Goal: Transaction & Acquisition: Purchase product/service

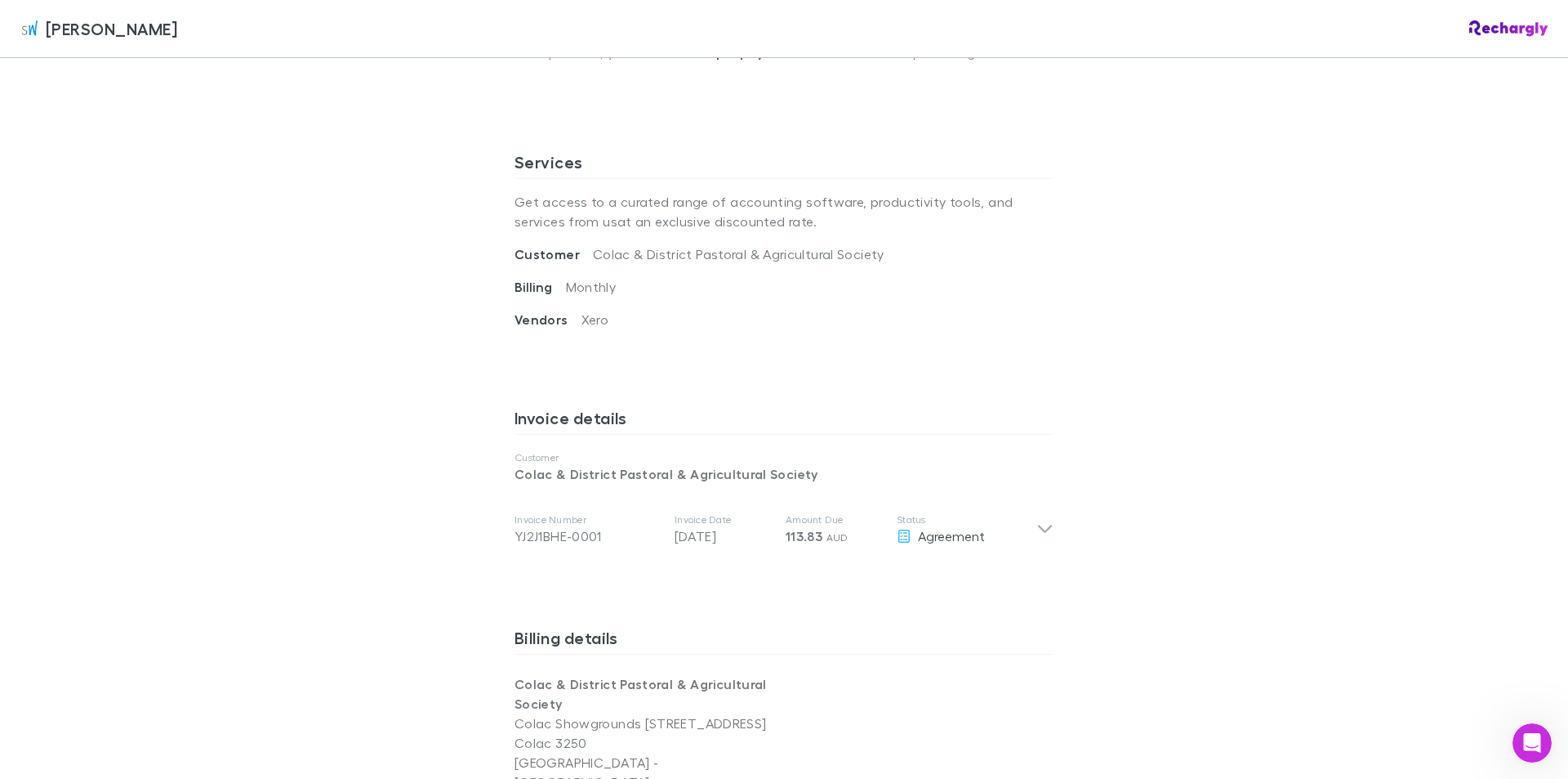
scroll to position [503, 0]
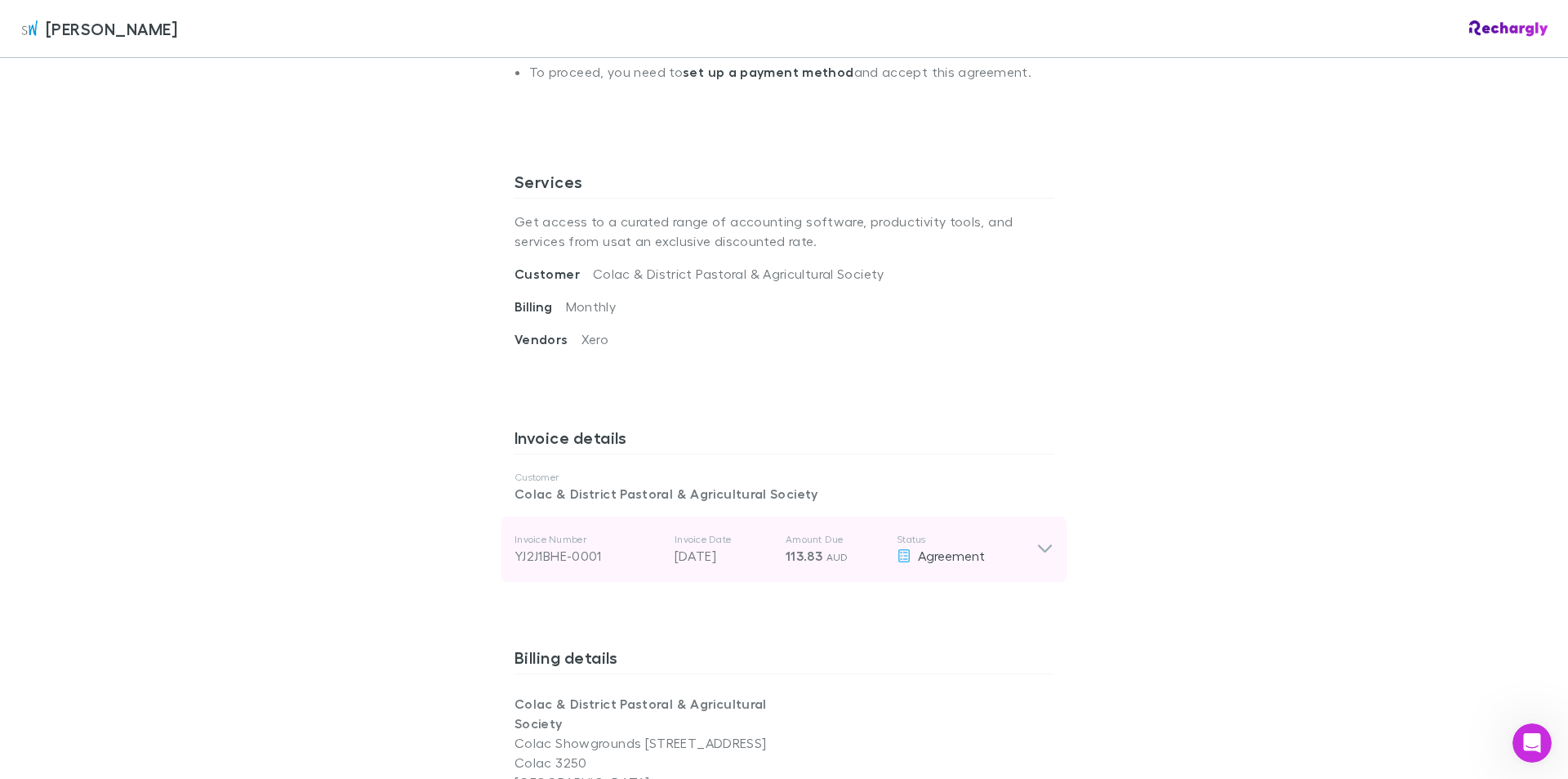
click at [1040, 539] on icon at bounding box center [1044, 549] width 17 height 20
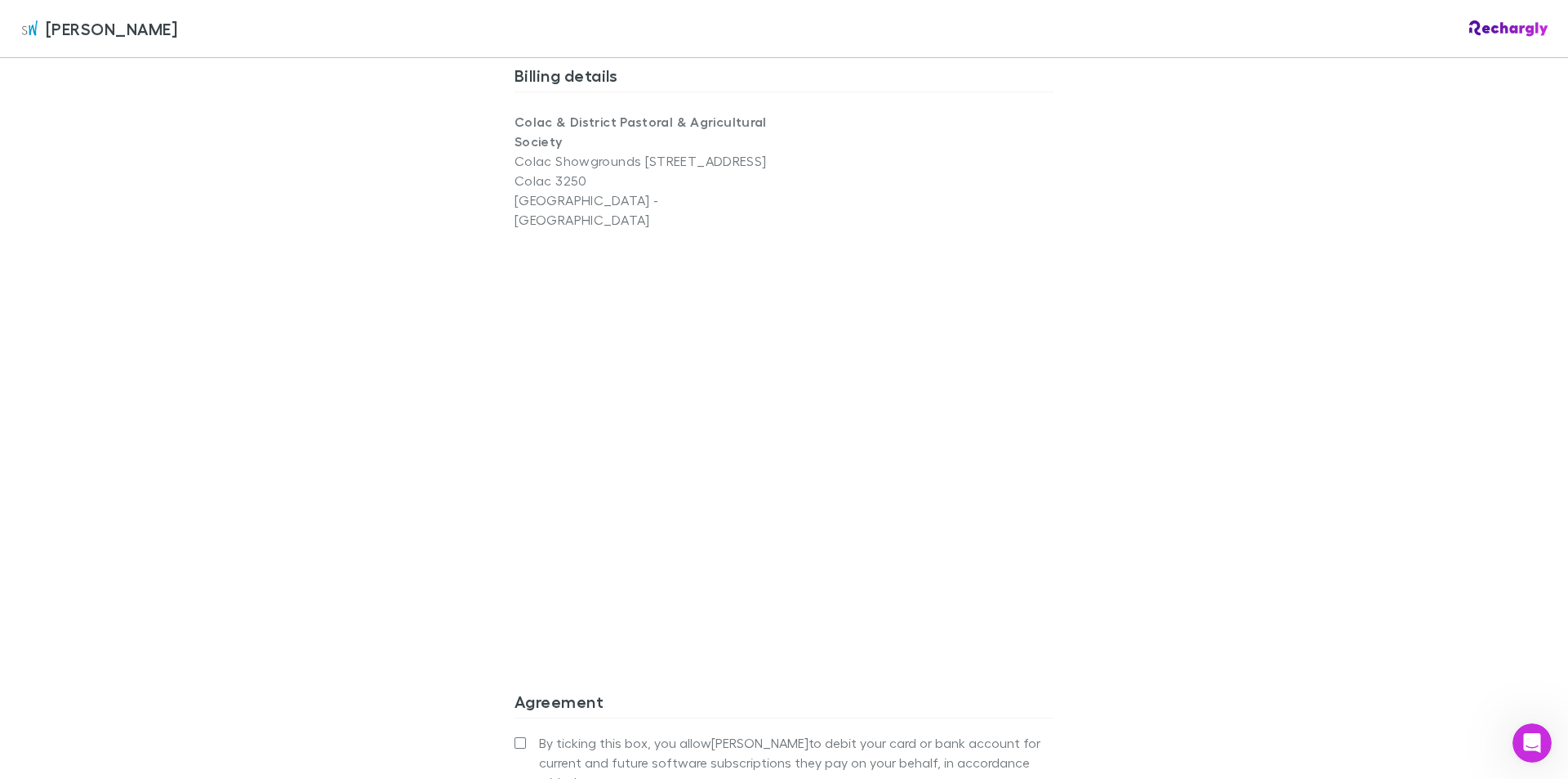
scroll to position [1484, 0]
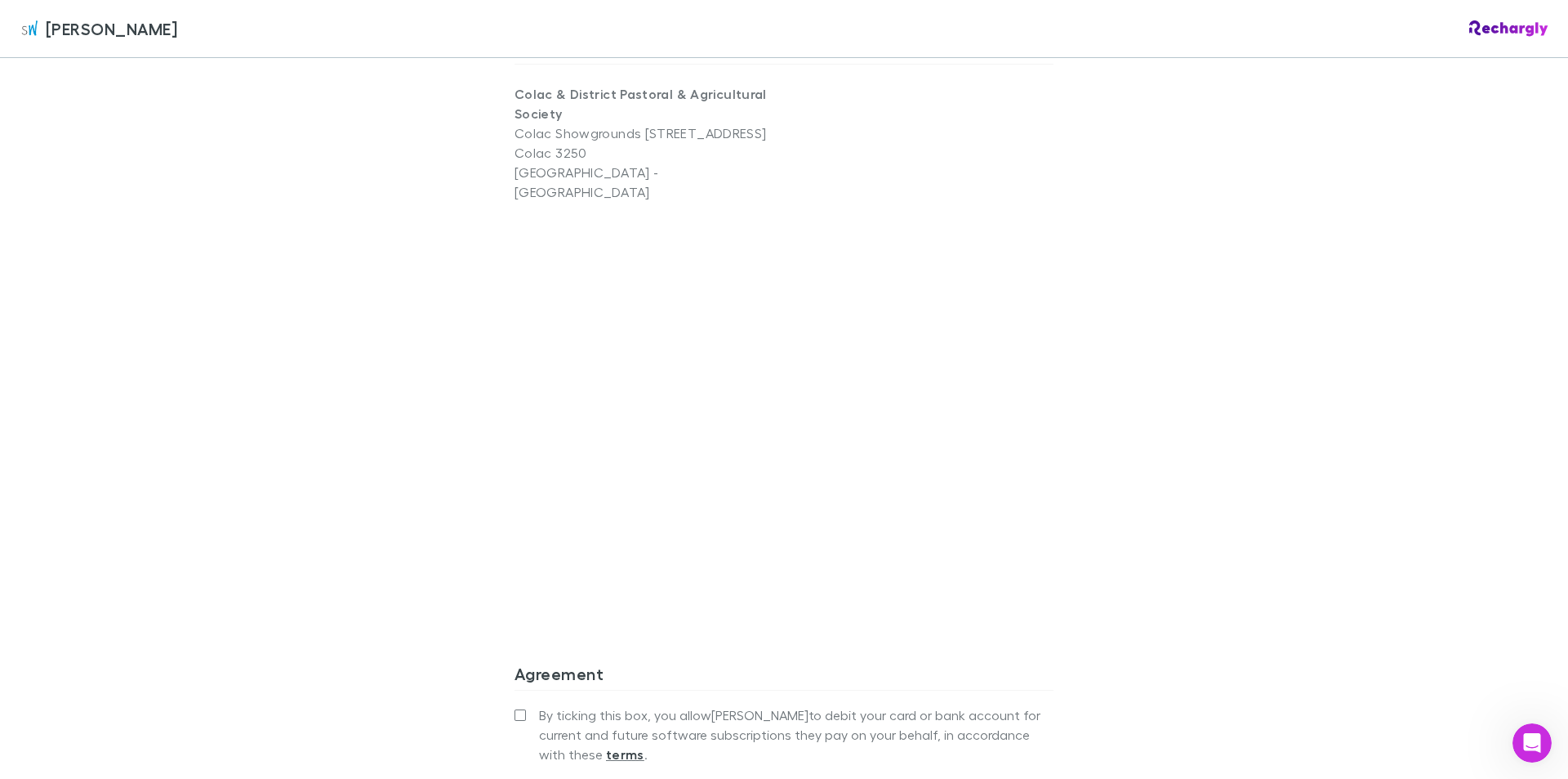
click at [1014, 583] on div "Billing details Colac & District Pastoral & Agricultural Society Colac Showgrou…" at bounding box center [784, 337] width 539 height 626
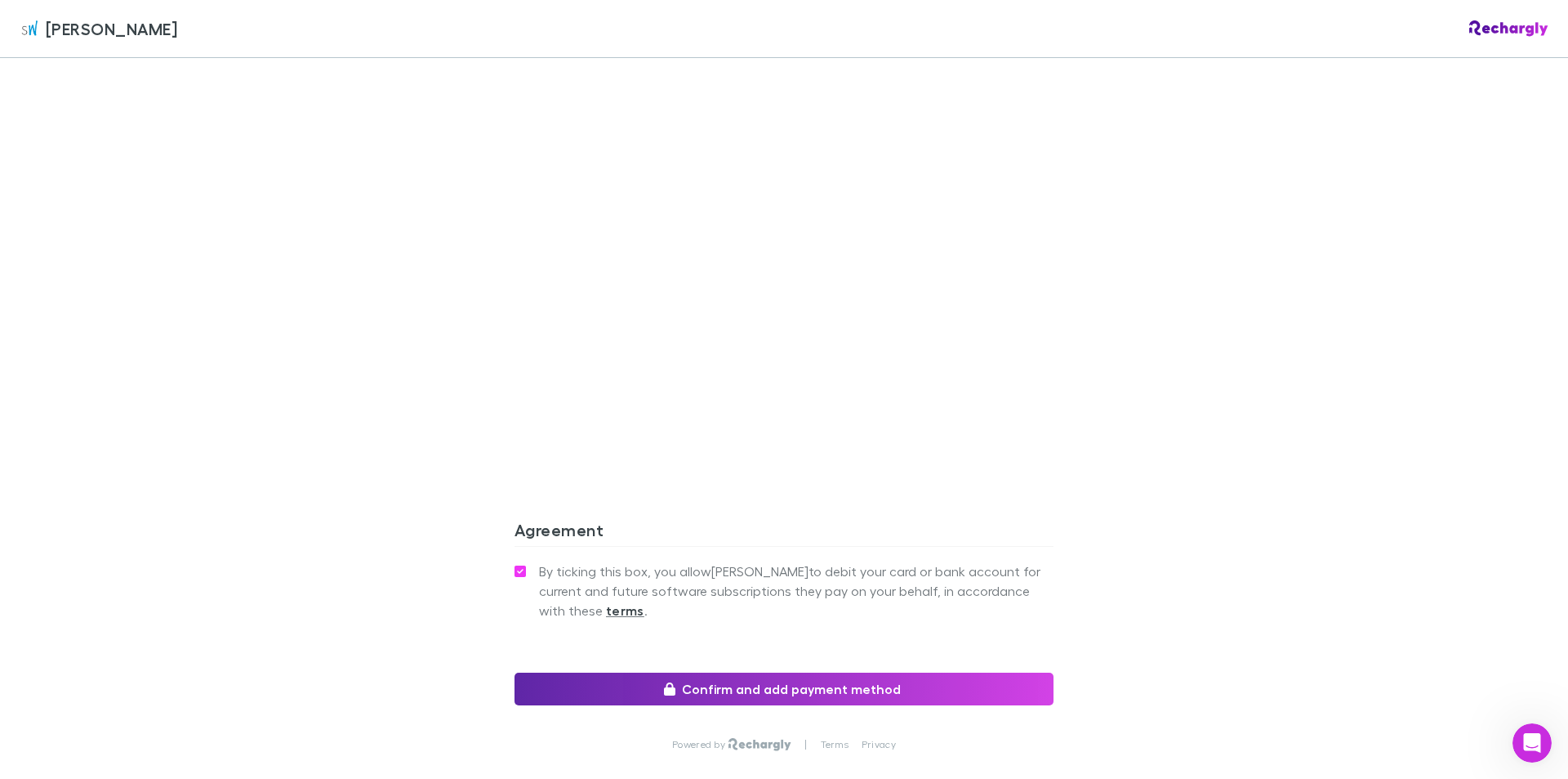
scroll to position [1691, 0]
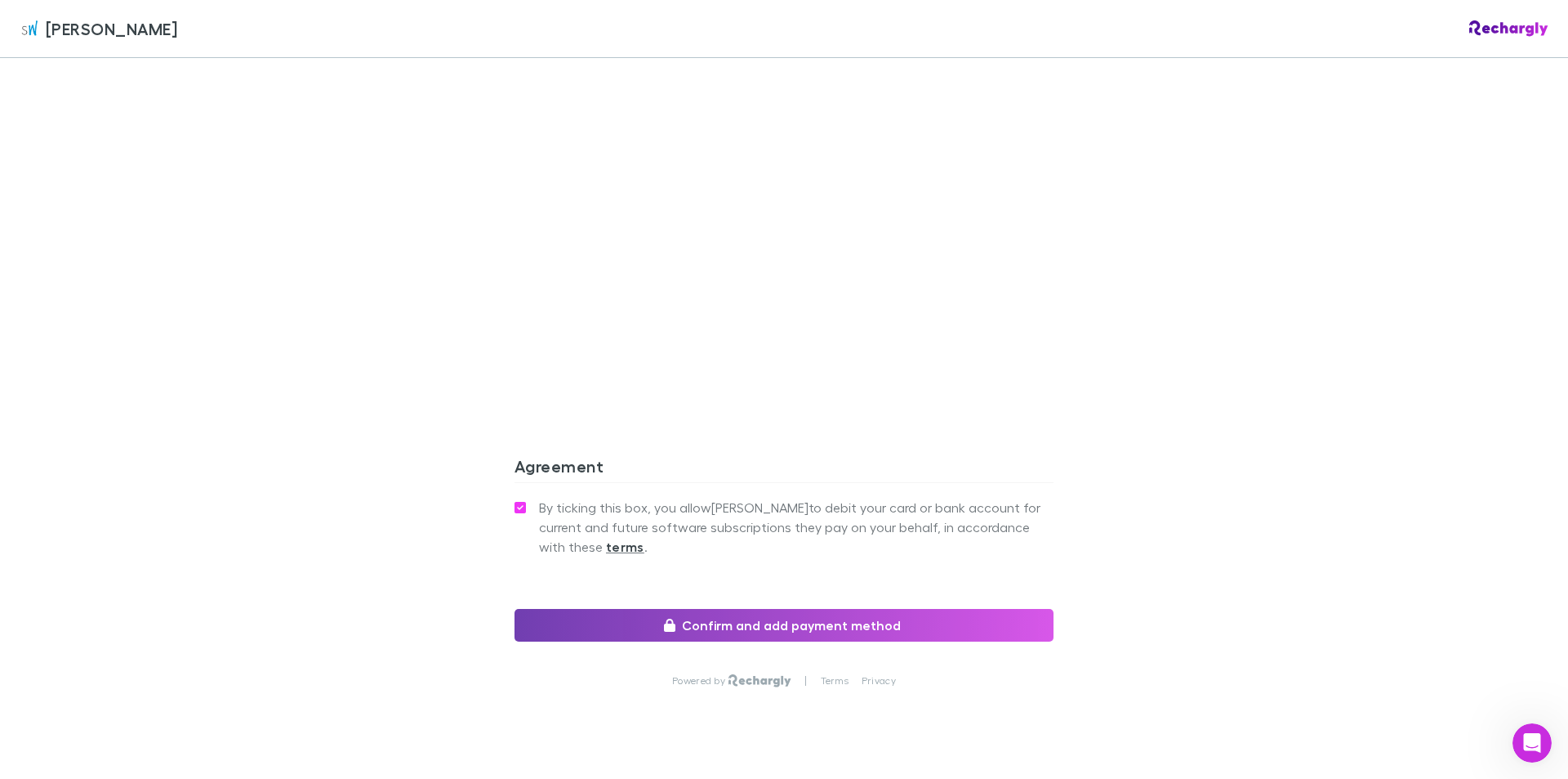
click at [806, 608] on button "Confirm and add payment method" at bounding box center [784, 625] width 539 height 33
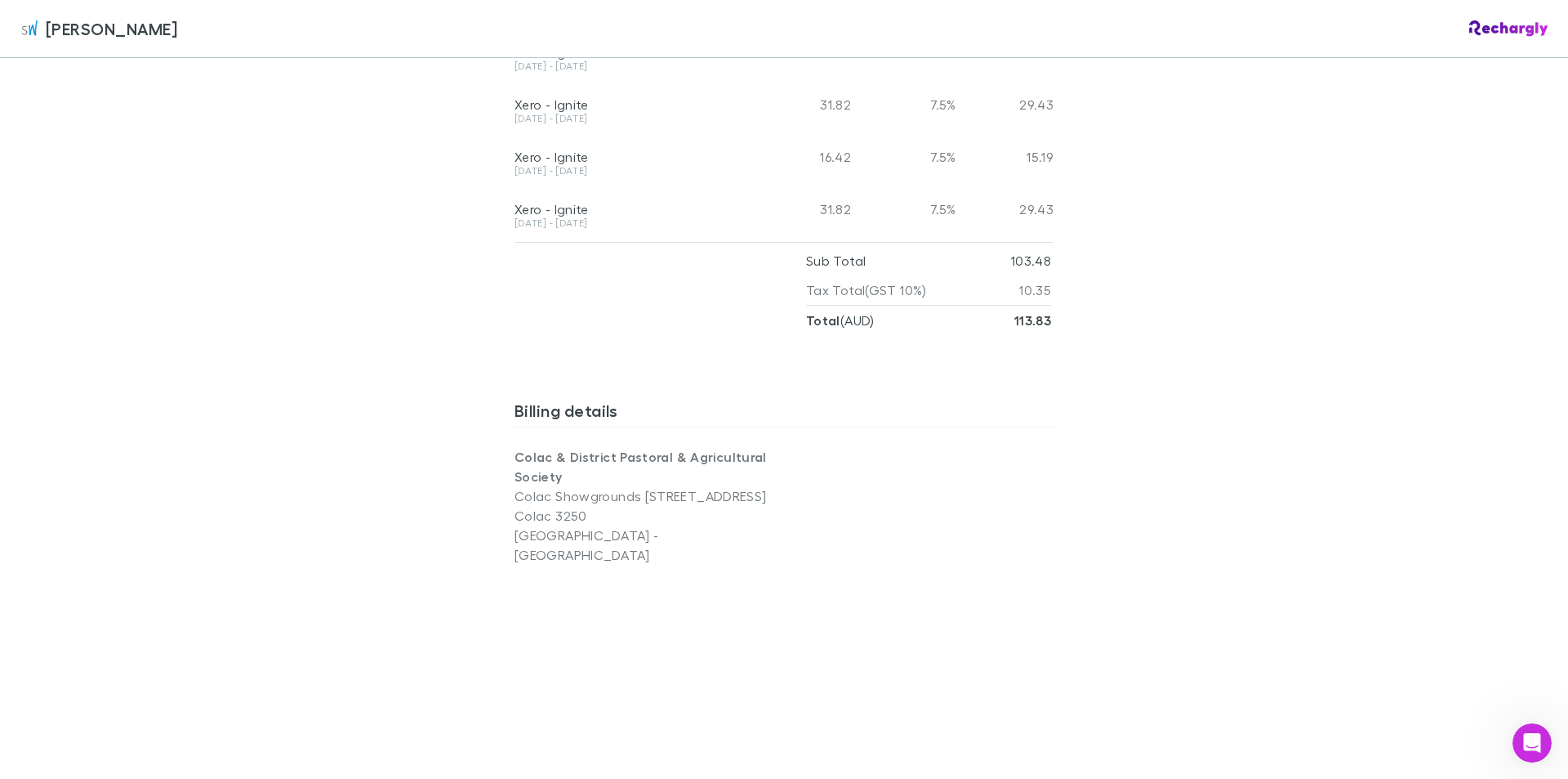
scroll to position [1119, 0]
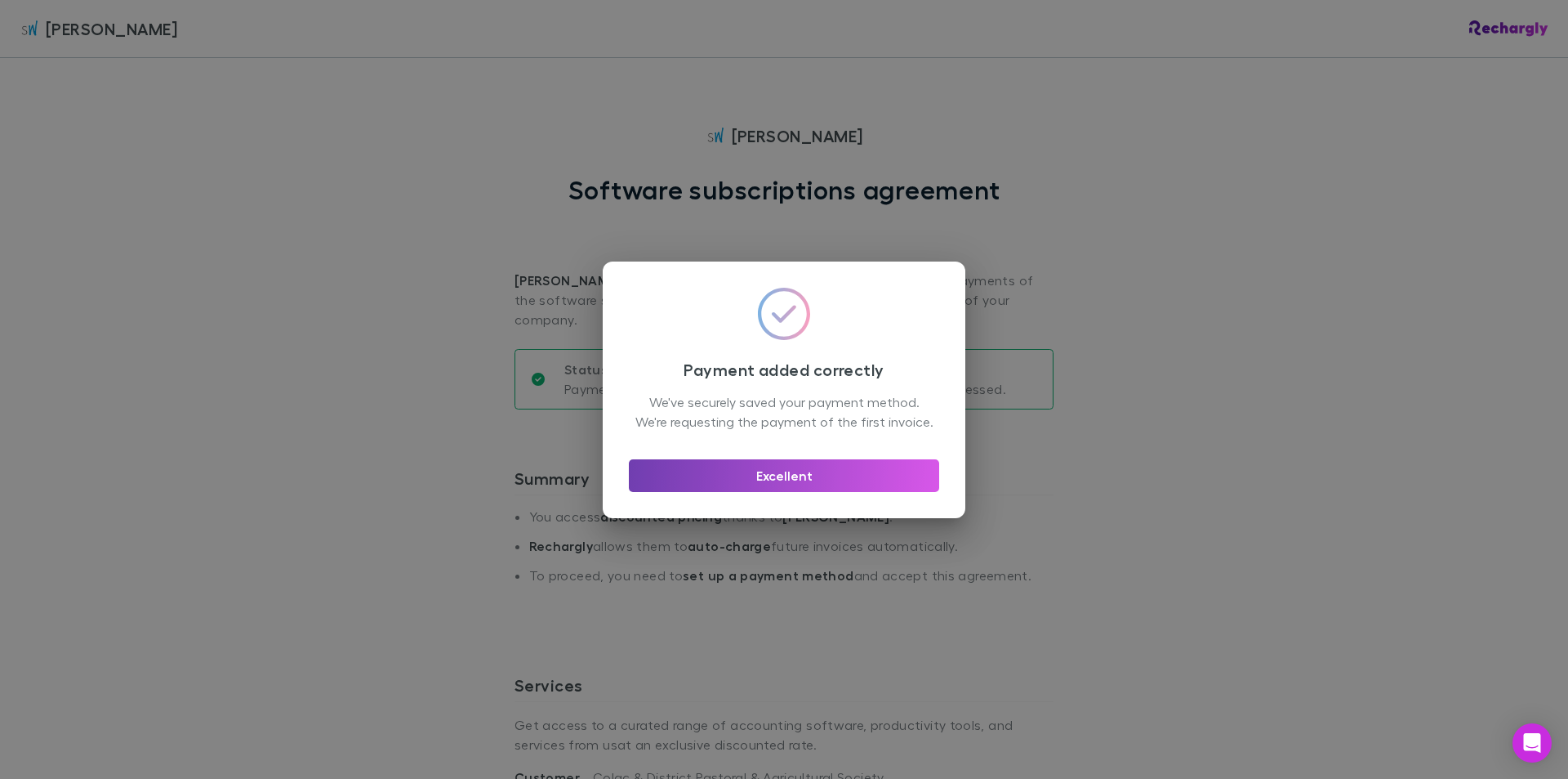
click at [768, 491] on button "Excellent" at bounding box center [784, 476] width 310 height 33
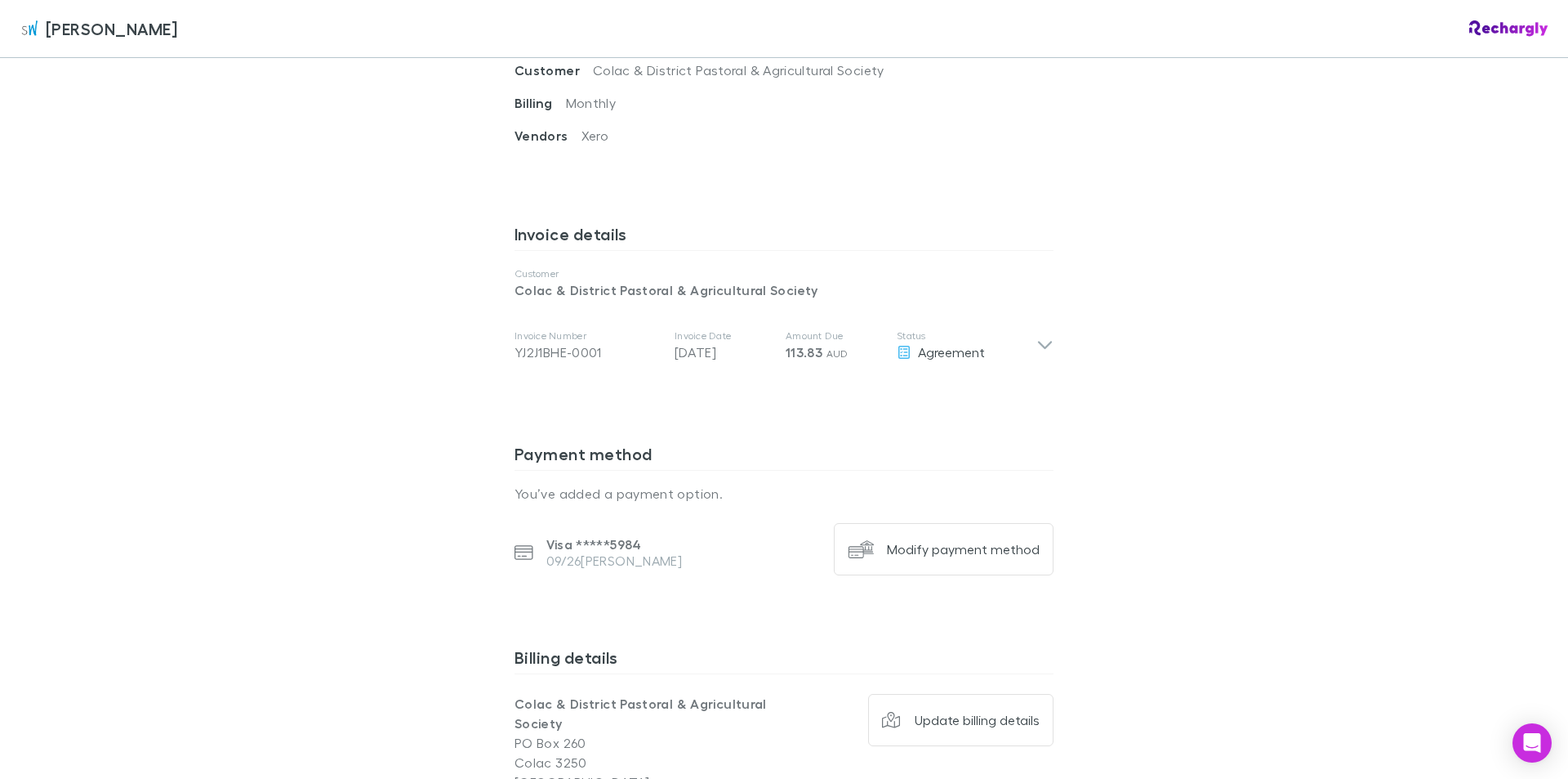
scroll to position [658, 0]
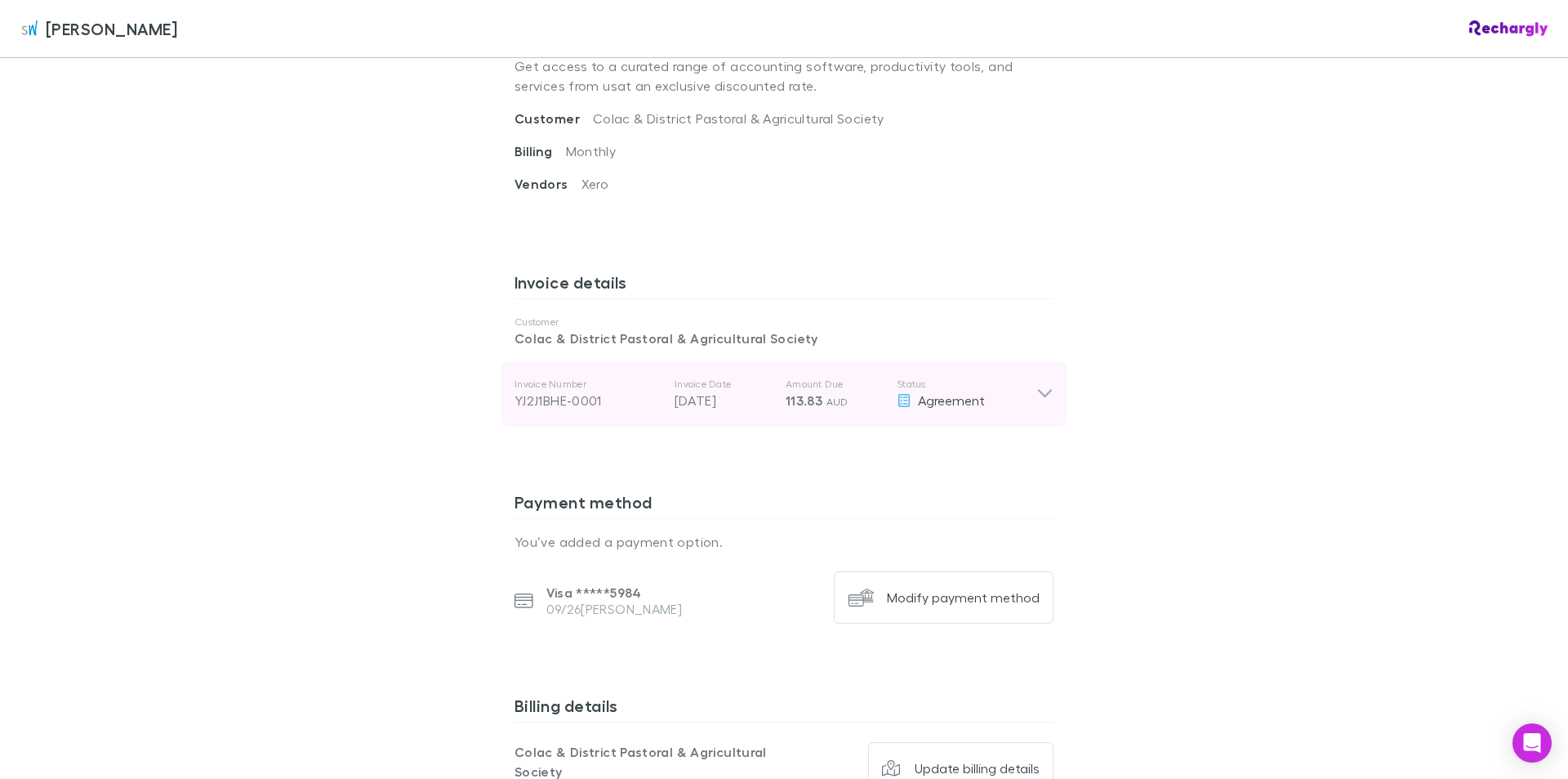
click at [1036, 384] on icon at bounding box center [1044, 394] width 17 height 20
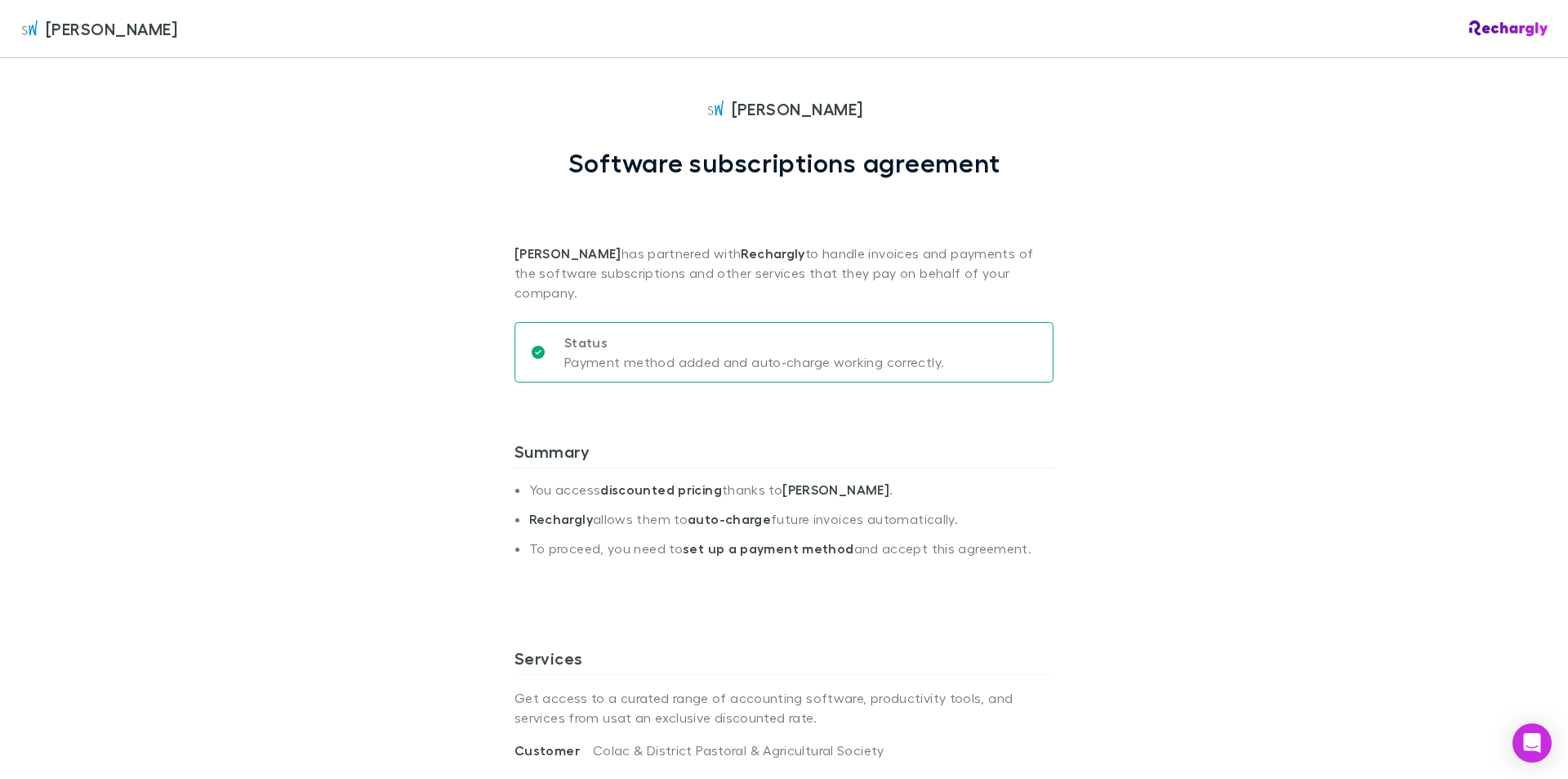
scroll to position [0, 0]
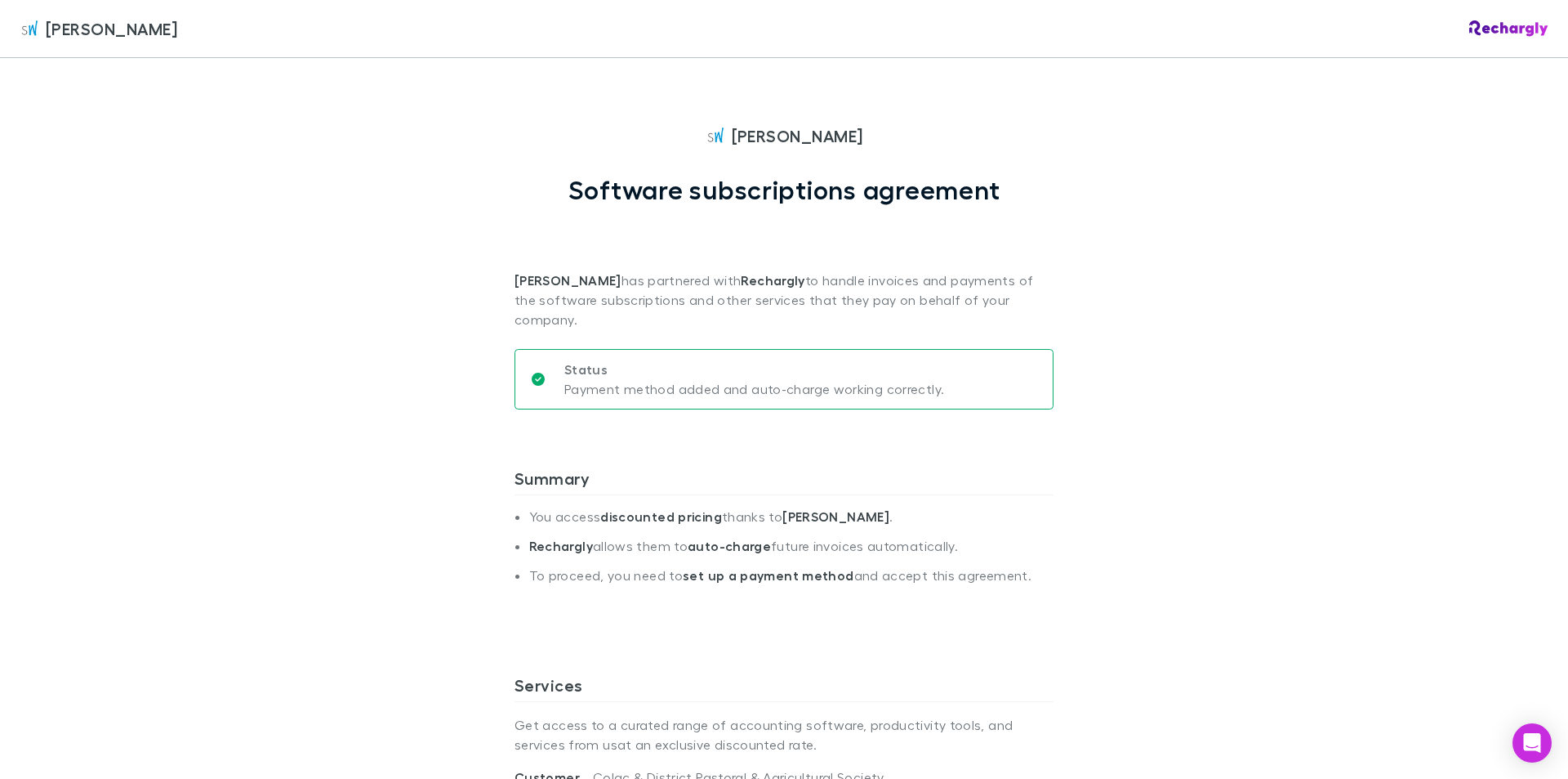
click at [117, 30] on span "[PERSON_NAME]" at bounding box center [111, 28] width 132 height 25
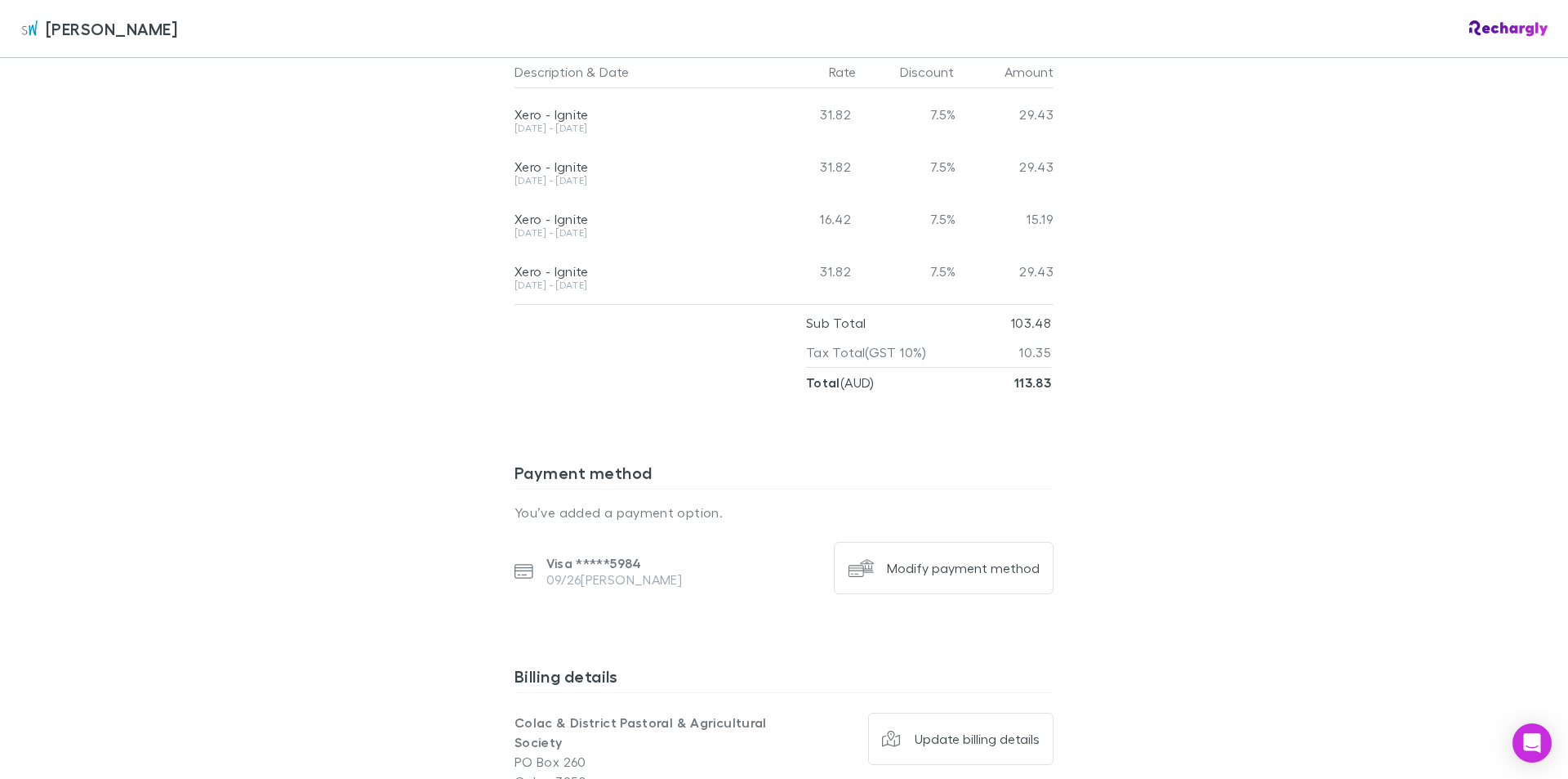
scroll to position [866, 0]
